Goal: Information Seeking & Learning: Learn about a topic

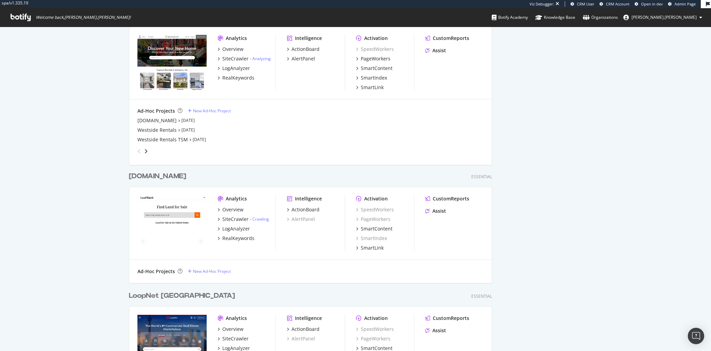
scroll to position [435, 0]
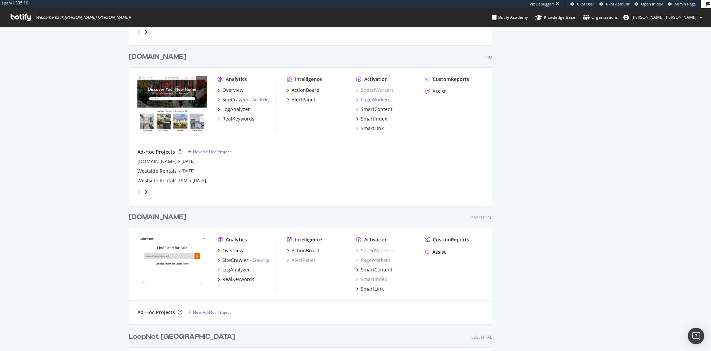
click at [368, 97] on div "PageWorkers" at bounding box center [376, 99] width 30 height 7
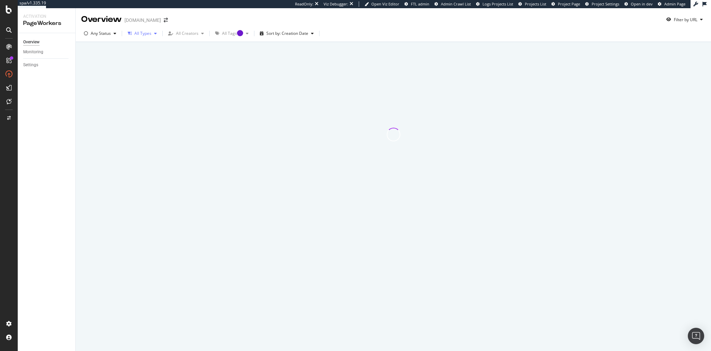
click at [136, 34] on div "All Types" at bounding box center [142, 33] width 17 height 4
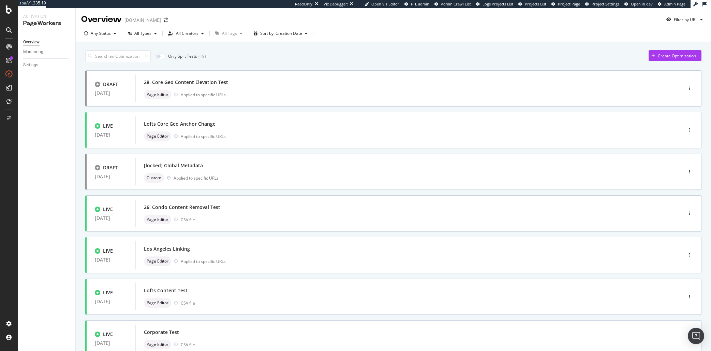
click at [136, 34] on div "All Types" at bounding box center [142, 33] width 17 height 4
click at [159, 55] on input "checkbox" at bounding box center [160, 56] width 9 height 5
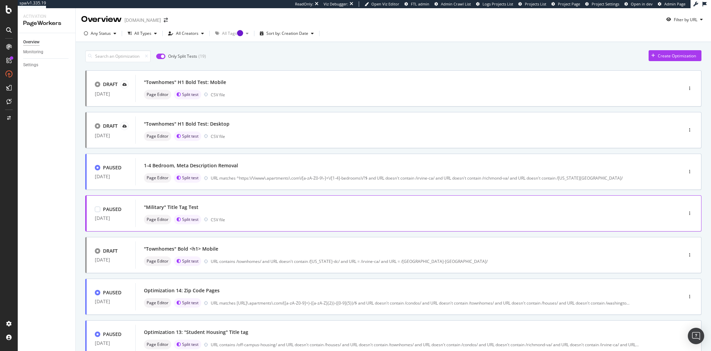
click at [284, 213] on div ""Military" Title Tag Test Page Editor Split test CSV file" at bounding box center [399, 213] width 510 height 22
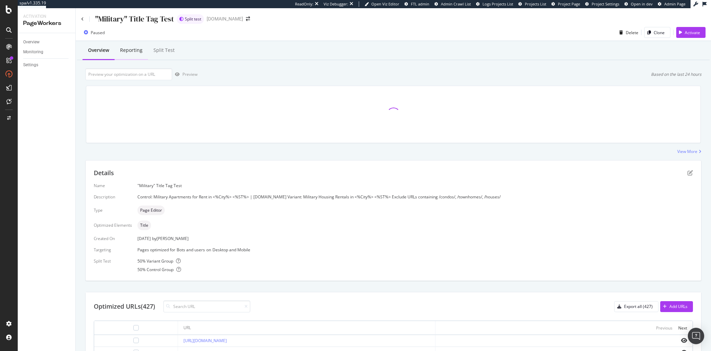
click at [128, 53] on div "Reporting" at bounding box center [131, 50] width 23 height 7
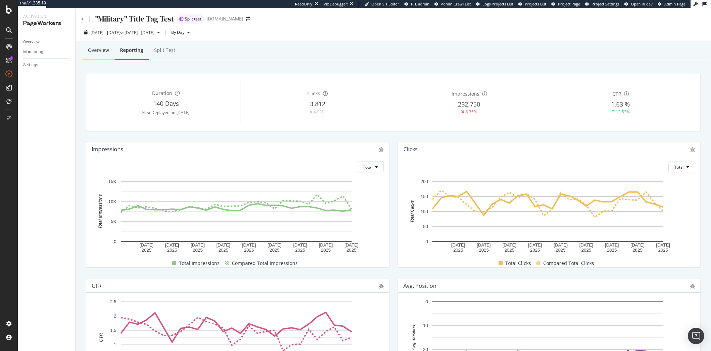
click at [87, 50] on div "Overview" at bounding box center [99, 50] width 32 height 19
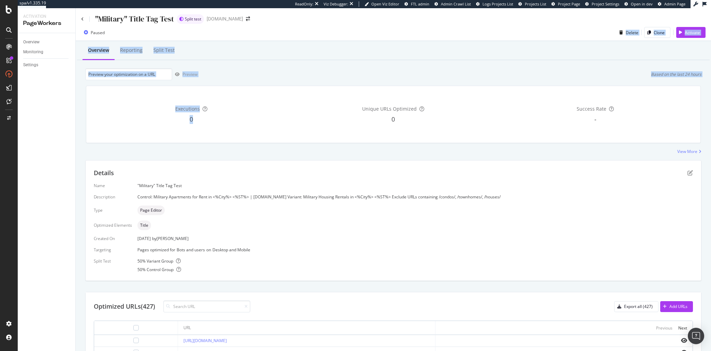
drag, startPoint x: 339, startPoint y: 74, endPoint x: 325, endPoint y: 35, distance: 41.4
click at [325, 35] on div ""Military" Title Tag Test Split test Apartments.com Paused Delete Clone Activat…" at bounding box center [393, 179] width 635 height 342
click at [325, 35] on div "Paused Delete Clone Activate" at bounding box center [393, 34] width 635 height 14
drag, startPoint x: 327, startPoint y: 39, endPoint x: 355, endPoint y: 72, distance: 44.3
click at [355, 72] on div ""Military" Title Tag Test Split test Apartments.com Paused Delete Clone Activat…" at bounding box center [393, 179] width 635 height 342
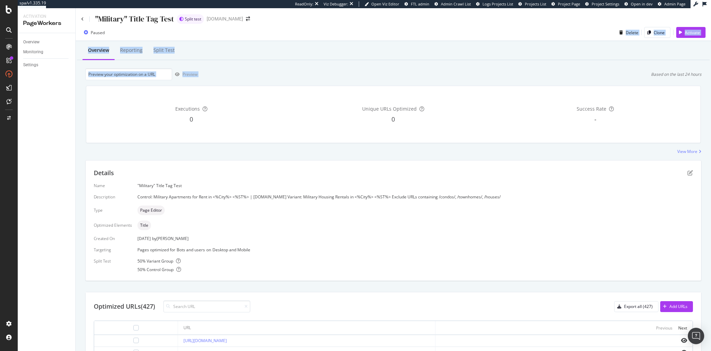
click at [355, 72] on div "Preview Based on the last 24 hours" at bounding box center [393, 74] width 616 height 12
drag, startPoint x: 363, startPoint y: 76, endPoint x: 338, endPoint y: 27, distance: 55.7
click at [338, 27] on div ""Military" Title Tag Test Split test Apartments.com Paused Delete Clone Activat…" at bounding box center [393, 179] width 635 height 342
click at [338, 27] on div "Paused Delete Clone Activate" at bounding box center [393, 32] width 635 height 17
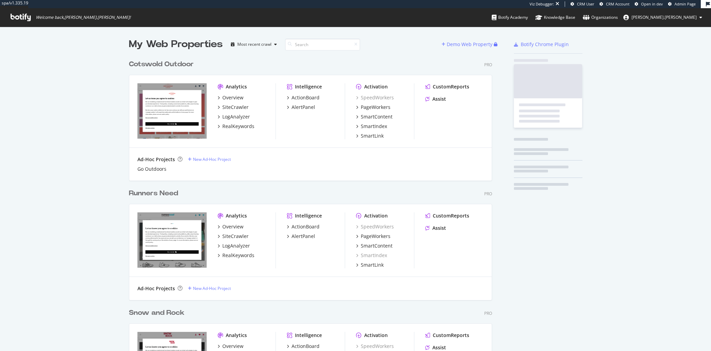
scroll to position [362, 362]
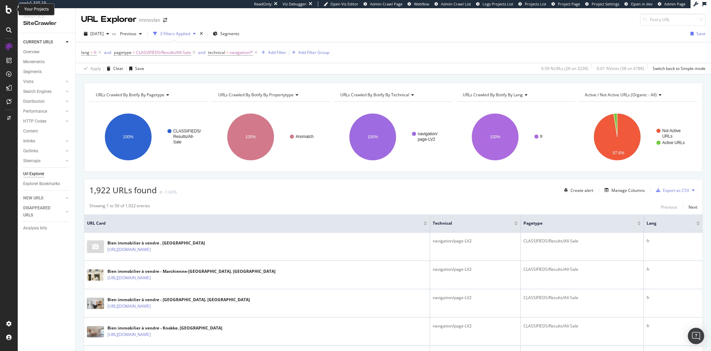
click at [8, 8] on icon at bounding box center [9, 9] width 6 height 8
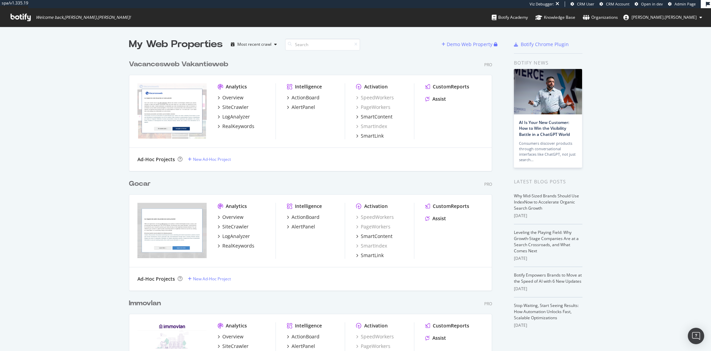
scroll to position [69, 0]
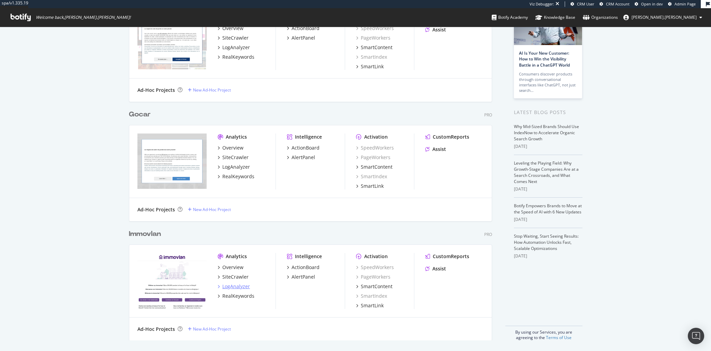
click at [234, 284] on div "LogAnalyzer" at bounding box center [236, 286] width 28 height 7
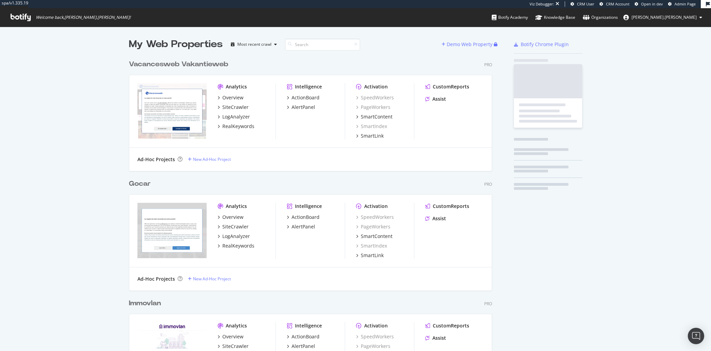
scroll to position [352, 362]
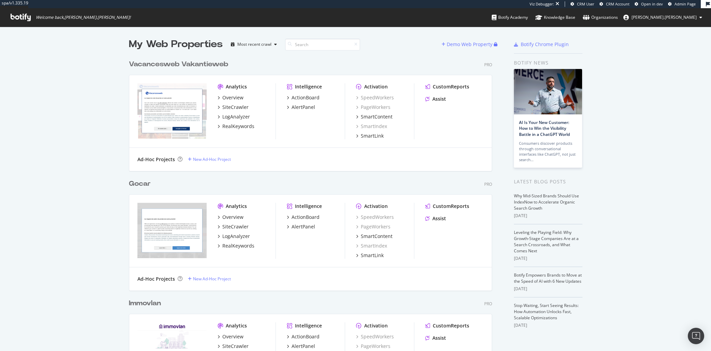
click at [171, 66] on div "Vacancesweb Vakantieweb" at bounding box center [178, 64] width 99 height 10
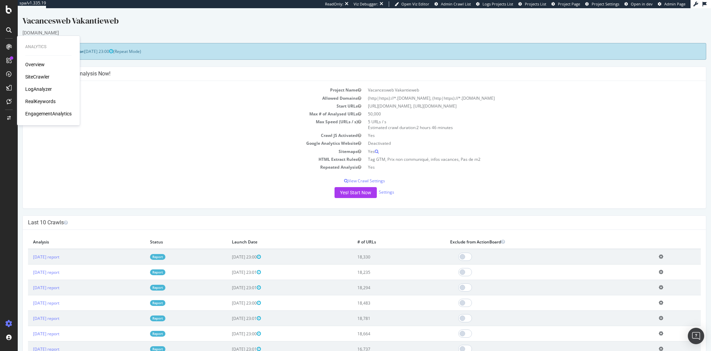
click at [44, 85] on div "Overview SiteCrawler LogAnalyzer RealKeywords EngagementAnalytics" at bounding box center [48, 89] width 46 height 56
click at [46, 87] on div "LogAnalyzer" at bounding box center [38, 89] width 27 height 7
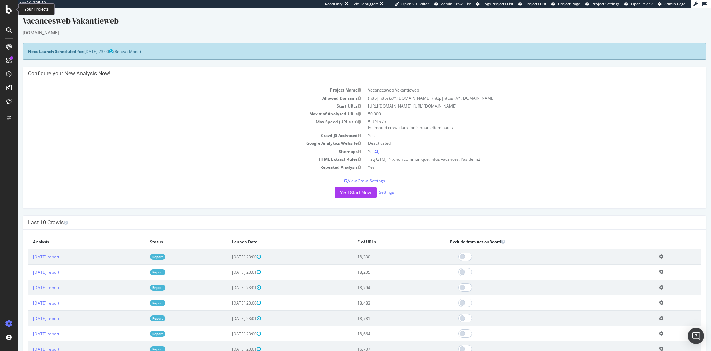
click at [8, 9] on icon at bounding box center [9, 9] width 6 height 8
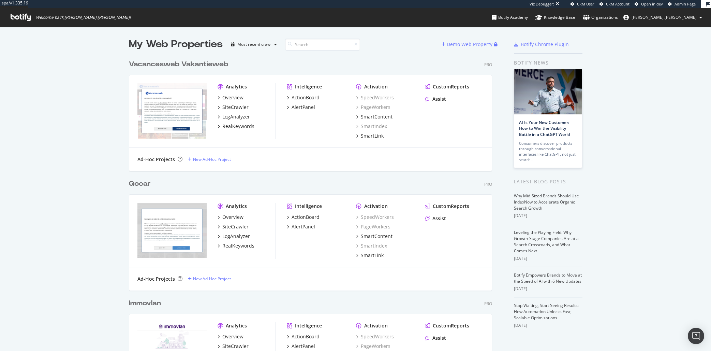
scroll to position [352, 362]
